Goal: Information Seeking & Learning: Learn about a topic

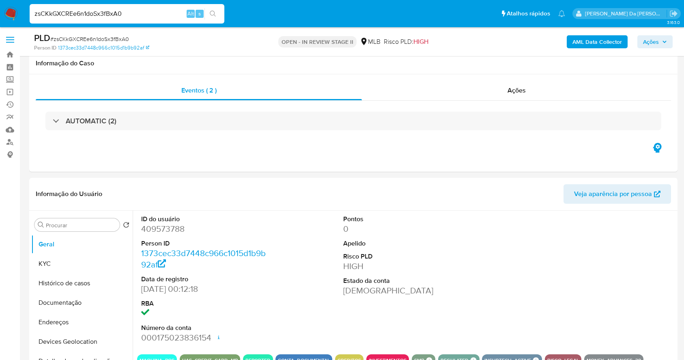
select select "10"
click at [138, 11] on input "zsCKkGXCREe6n1doSx3fBxA0" at bounding box center [127, 14] width 195 height 11
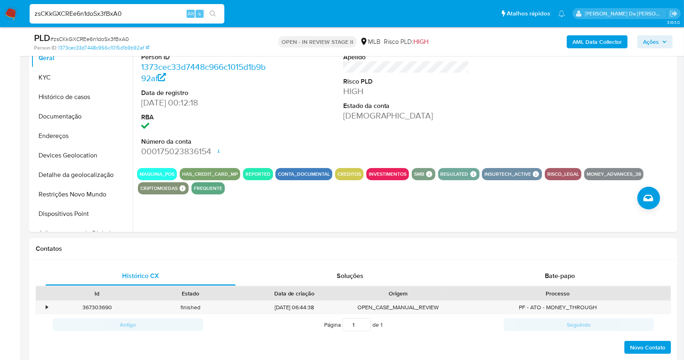
click at [138, 11] on input "zsCKkGXCREe6n1doSx3fBxA0" at bounding box center [127, 14] width 195 height 11
paste input "PKPY14xtxB7pgLpExD2VPbJk"
type input "PKPY14xtxB7pgLpExD2VPbJk"
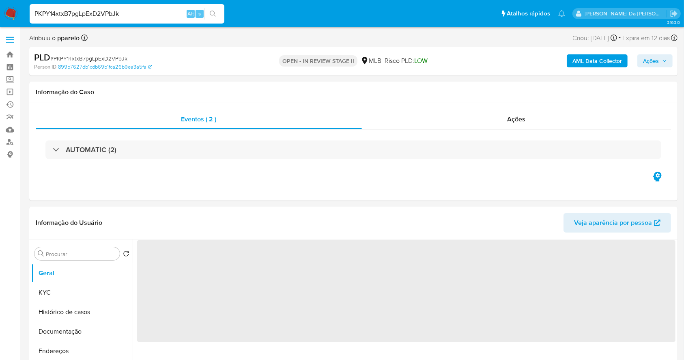
select select "10"
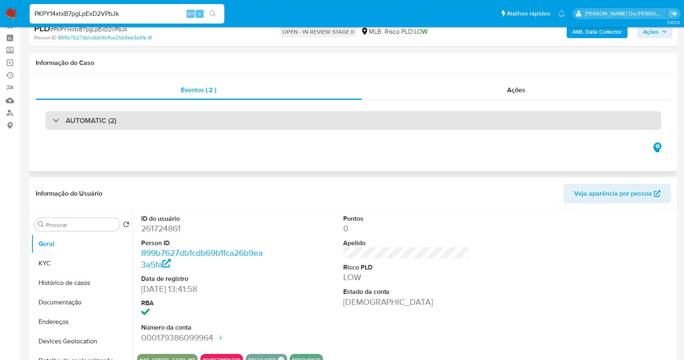
scroll to position [54, 0]
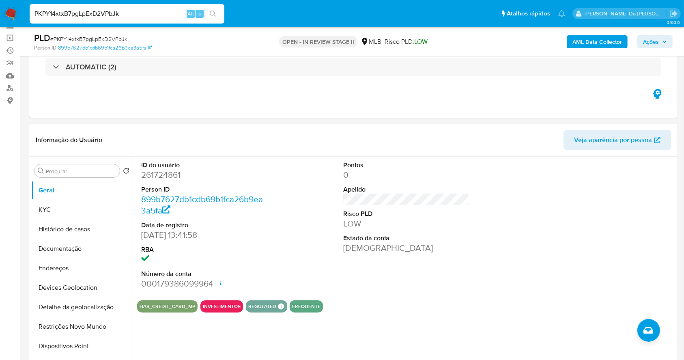
click at [162, 7] on div "PKPY14xtxB7pgLpExD2VPbJk Alt s" at bounding box center [127, 13] width 195 height 19
click at [159, 13] on input "PKPY14xtxB7pgLpExD2VPbJk" at bounding box center [127, 14] width 195 height 11
paste input "yZCHWsgpQ0WJyrqqpgzhzsk3"
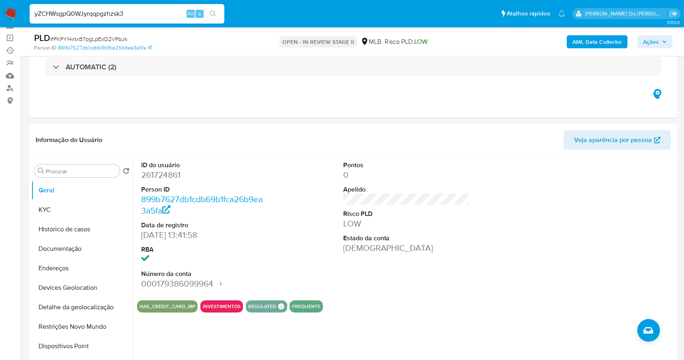
type input "yZCHWsgpQ0WJyrqqpgzhzsk3"
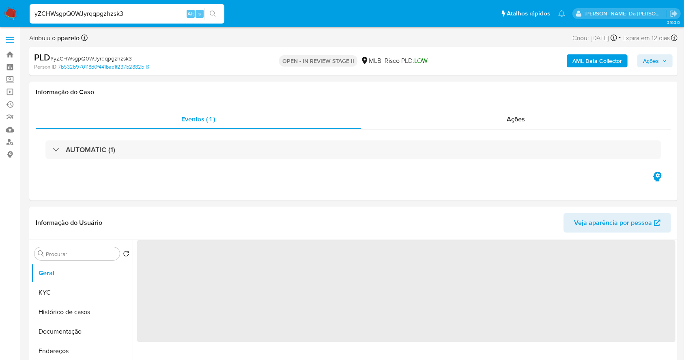
select select "10"
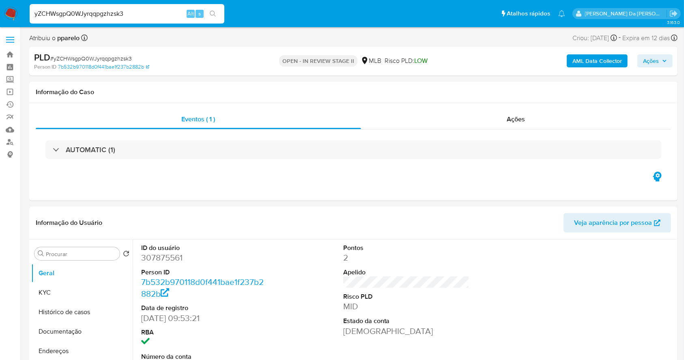
click at [140, 16] on input "yZCHWsgpQ0WJyrqqpgzhzsk3" at bounding box center [127, 14] width 195 height 11
paste input "pYNTuDjiOHWaFVv7p6w8zBxq"
type input "pYNTuDjiOHWaFVv7p6w8zBxq"
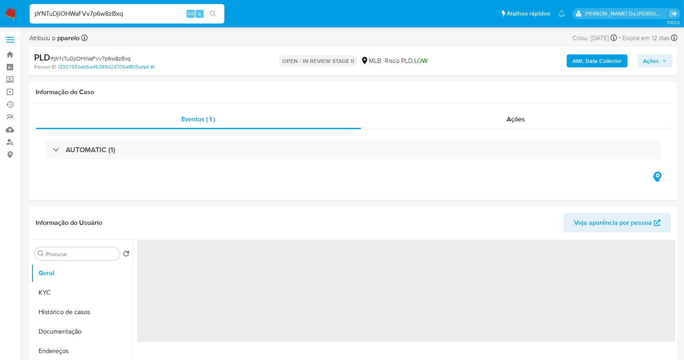
select select "10"
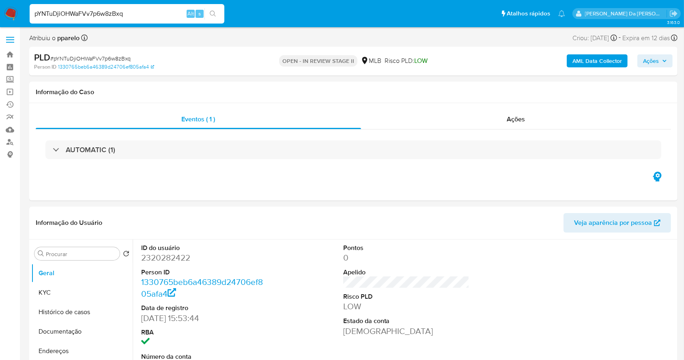
click at [112, 11] on input "pYNTuDjiOHWaFVv7p6w8zBxq" at bounding box center [127, 14] width 195 height 11
paste input "aK3U2T49bDilqoWIEcvkkwX4"
type input "aK3U2T49bDilqoWIEcvkkwX4"
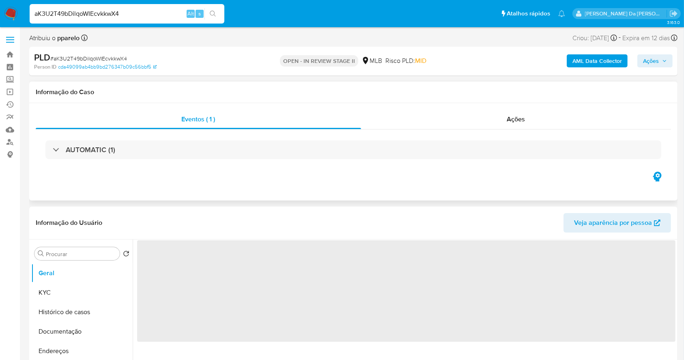
select select "10"
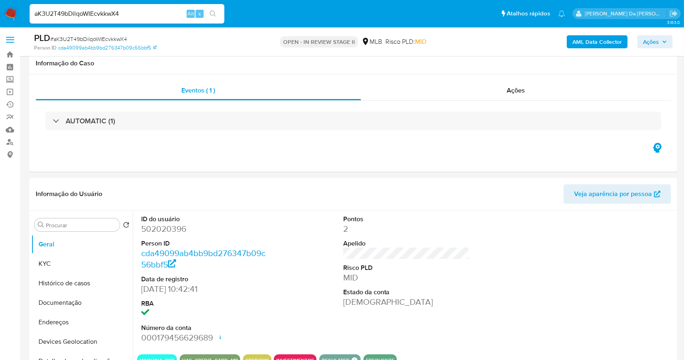
scroll to position [186, 0]
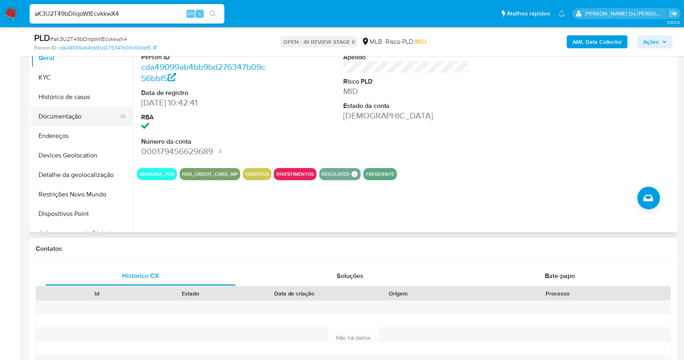
click at [72, 118] on button "Documentação" at bounding box center [78, 116] width 95 height 19
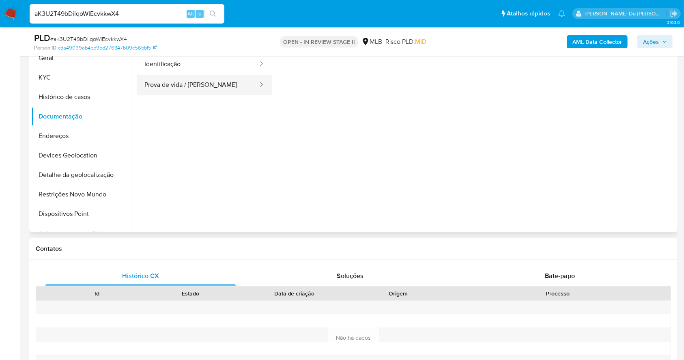
click at [176, 90] on button "Prova de vida / [PERSON_NAME]" at bounding box center [198, 85] width 122 height 21
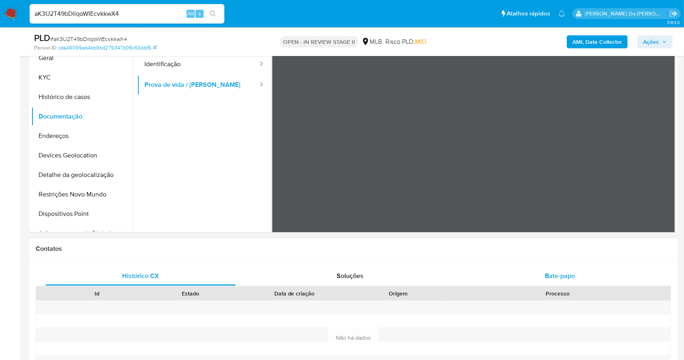
click at [564, 269] on div "Bate-papo" at bounding box center [560, 275] width 190 height 19
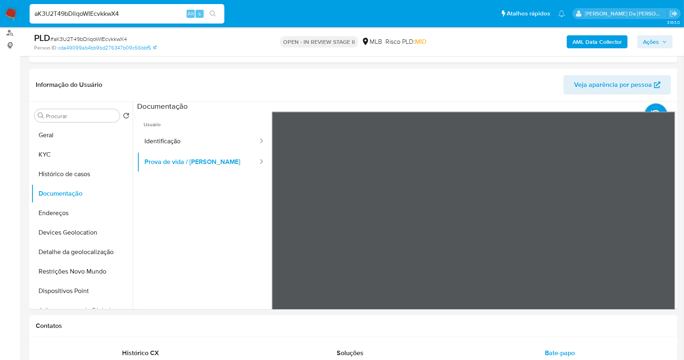
scroll to position [107, 0]
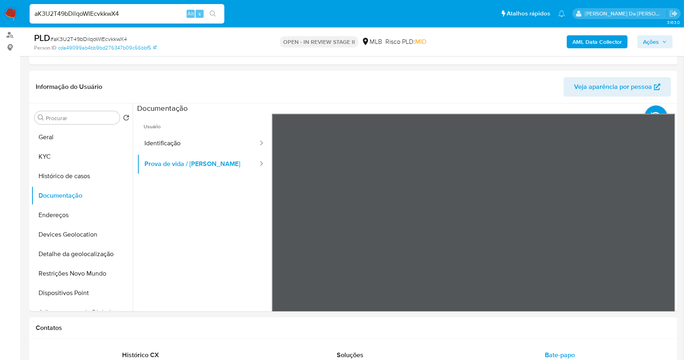
click at [151, 16] on input "aK3U2T49bDilqoWIEcvkkwX4" at bounding box center [127, 14] width 195 height 11
click at [152, 16] on input "aK3U2T49bDilqoWIEcvkkwX4" at bounding box center [127, 14] width 195 height 11
paste input "2422047371"
type input "2422047371"
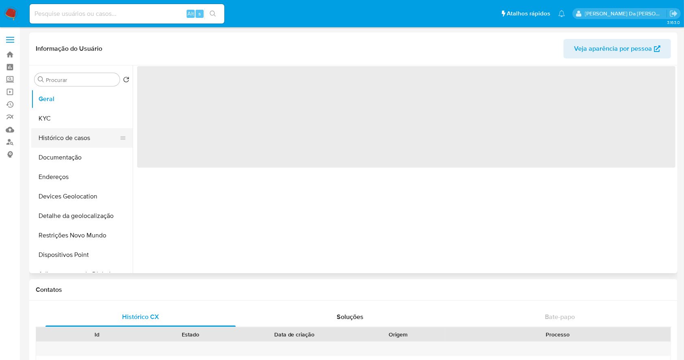
click at [72, 140] on button "Histórico de casos" at bounding box center [78, 137] width 95 height 19
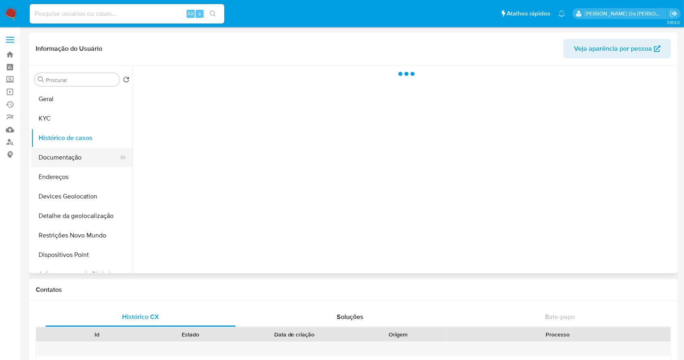
select select "10"
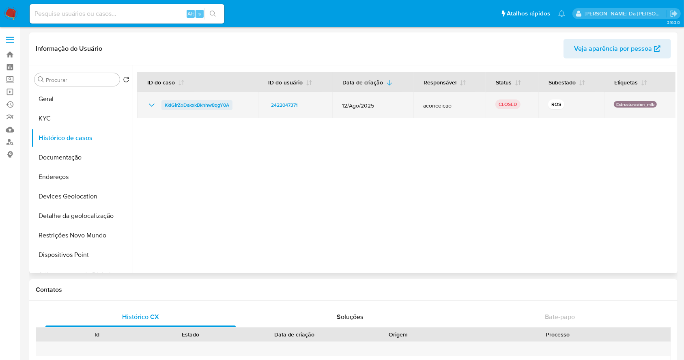
click at [166, 103] on span "KklGirZoDakxkBkhhw8qgY0A" at bounding box center [197, 105] width 65 height 10
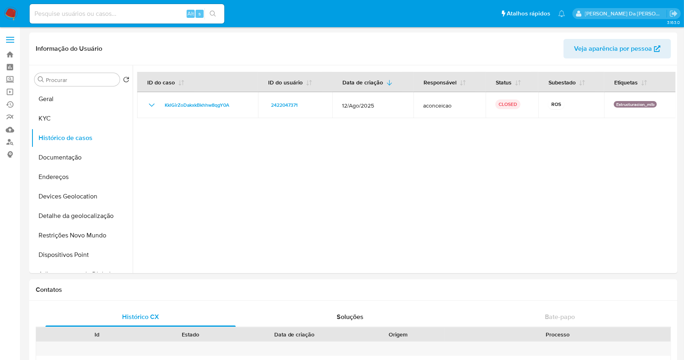
click at [165, 18] on input at bounding box center [127, 14] width 195 height 11
paste input "qPPHSgCltzjf4EhPnoTo37aH"
type input "qPPHSgCltzjf4EhPnoTo37aH"
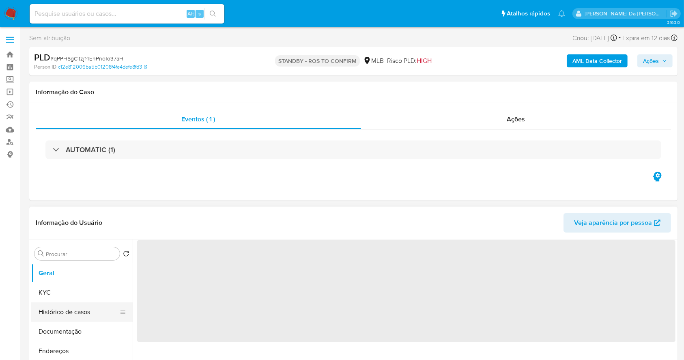
select select "10"
click at [71, 312] on button "Histórico de casos" at bounding box center [78, 311] width 95 height 19
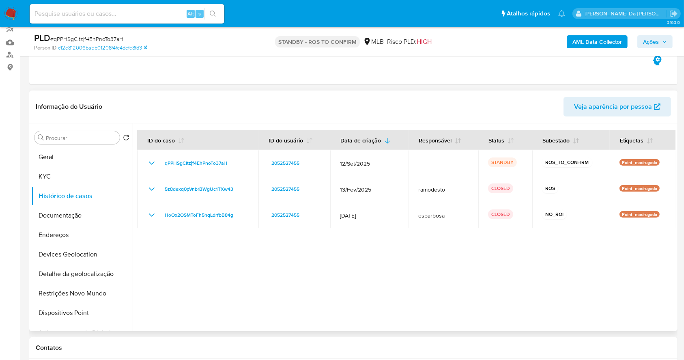
scroll to position [108, 0]
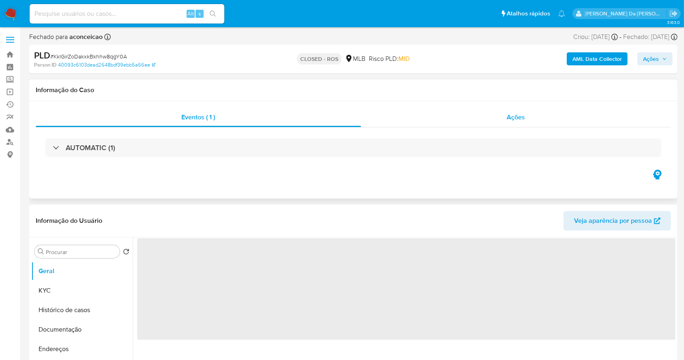
click at [527, 117] on div "Ações" at bounding box center [516, 117] width 310 height 19
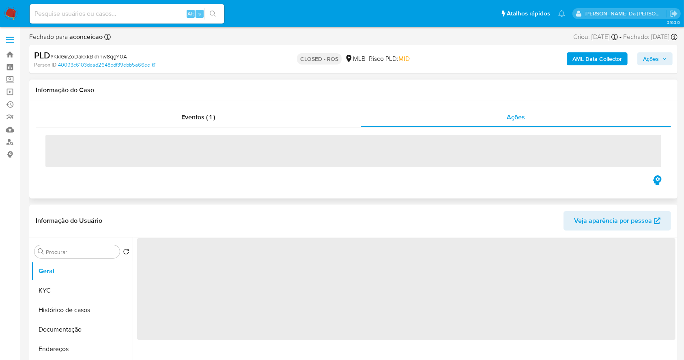
select select "10"
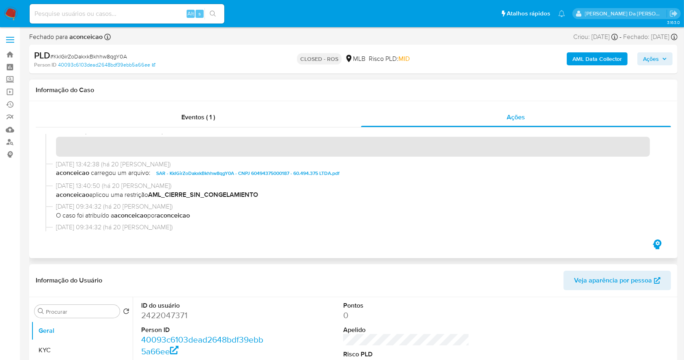
scroll to position [54, 0]
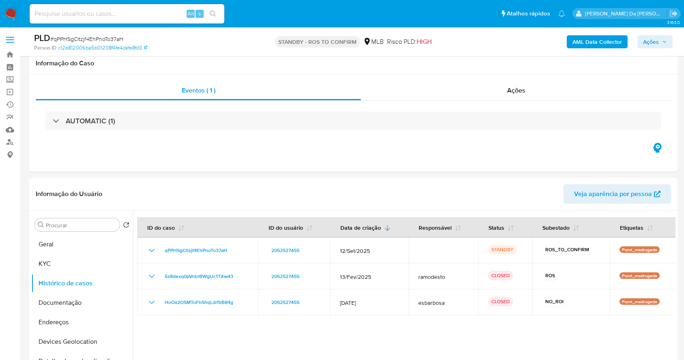
select select "10"
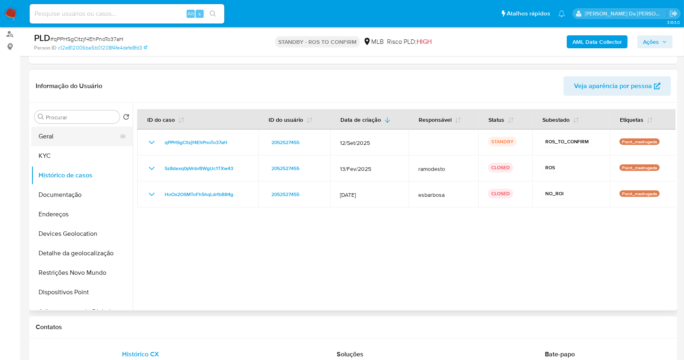
click at [68, 137] on button "Geral" at bounding box center [78, 136] width 95 height 19
